Goal: Find specific page/section: Find specific page/section

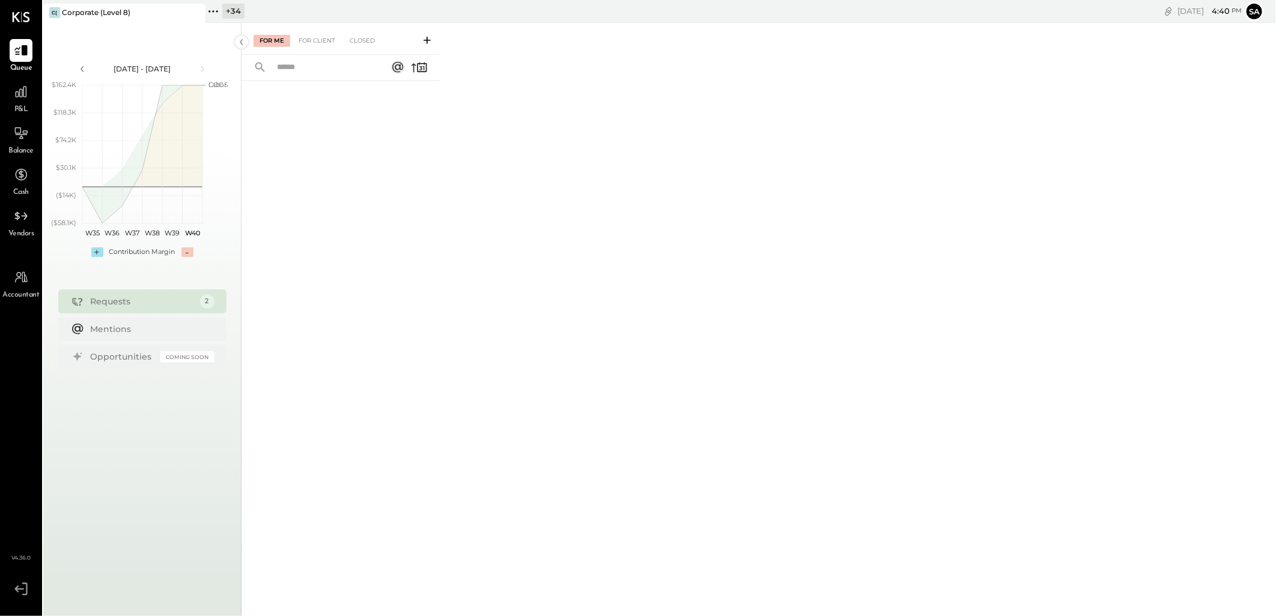
click at [219, 6] on icon at bounding box center [213, 12] width 16 height 16
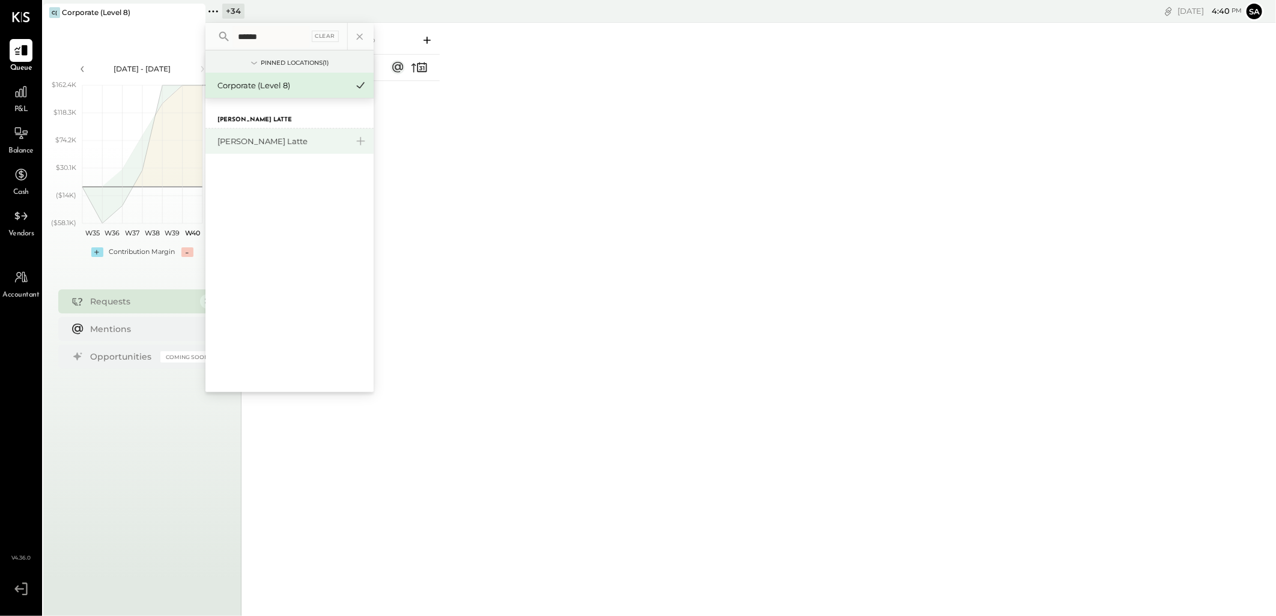
type input "******"
click at [242, 144] on div "[PERSON_NAME] Latte" at bounding box center [283, 141] width 130 height 11
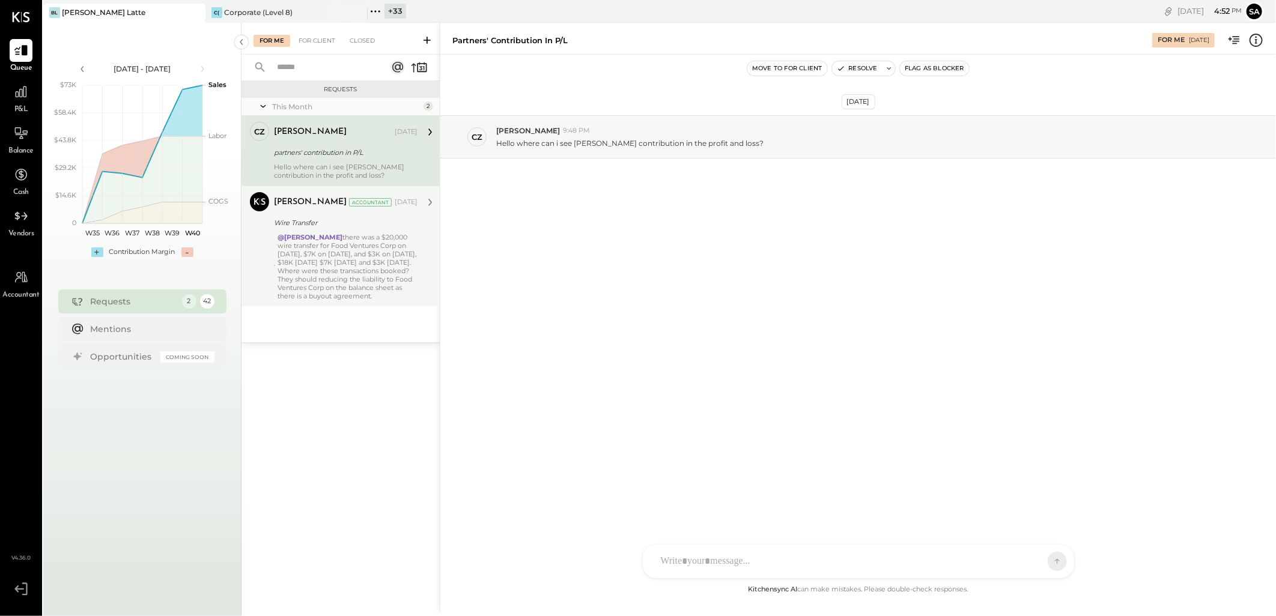
click at [361, 288] on div "@[PERSON_NAME] there was a $20,000 wire transfer for Food Ventures Corp on [DAT…" at bounding box center [348, 266] width 140 height 67
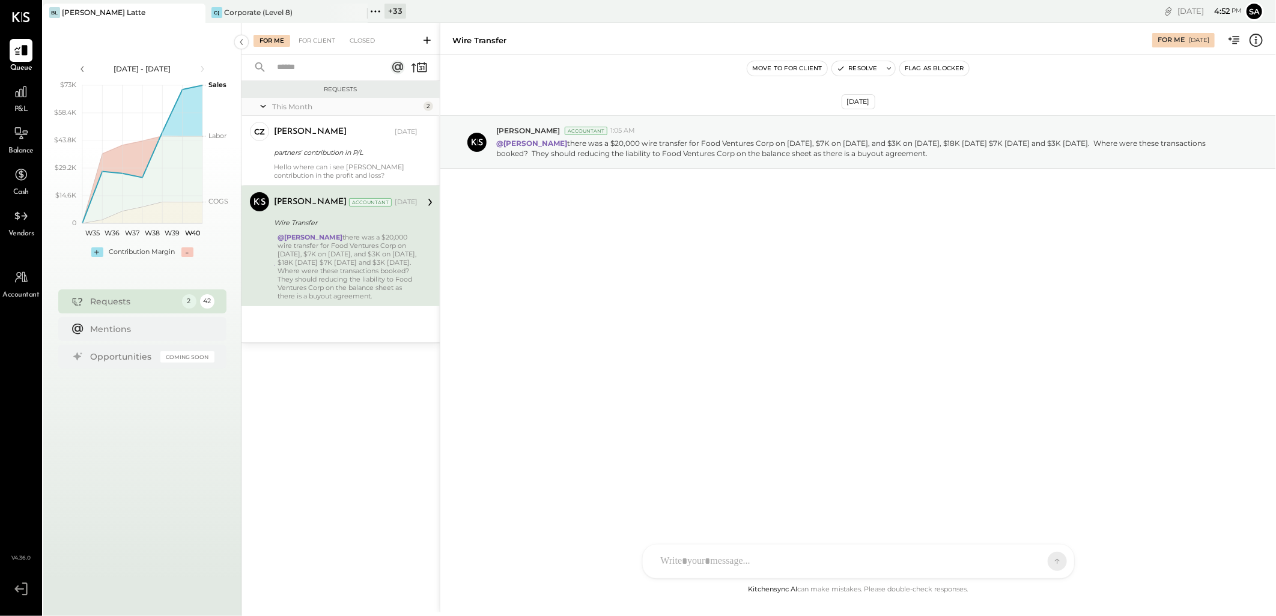
click at [761, 567] on div at bounding box center [858, 562] width 431 height 34
click at [518, 347] on div "[DATE] [PERSON_NAME] Accountant 1:05 AM @[PERSON_NAME] there was a $20,000 wire…" at bounding box center [858, 319] width 836 height 528
click at [376, 272] on div "@[PERSON_NAME] there was a $20,000 wire transfer for Food Ventures Corp on [DAT…" at bounding box center [348, 266] width 140 height 67
click at [335, 268] on div "@[PERSON_NAME] there was a $20,000 wire transfer for Food Ventures Corp on [DAT…" at bounding box center [348, 266] width 140 height 67
click at [322, 254] on div "@[PERSON_NAME] there was a $20,000 wire transfer for Food Ventures Corp on [DAT…" at bounding box center [348, 266] width 140 height 67
